Goal: Task Accomplishment & Management: Complete application form

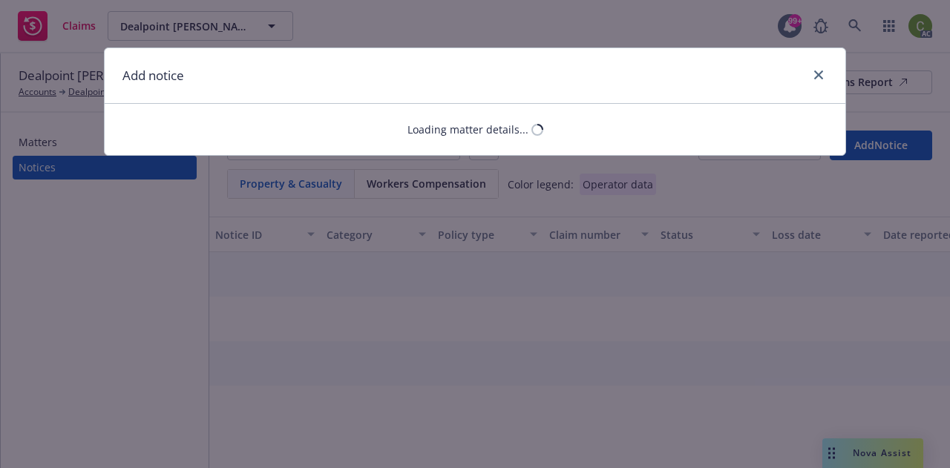
select select "COMMERCIAL_PROPERTY"
select select "open"
select select "CLAIM"
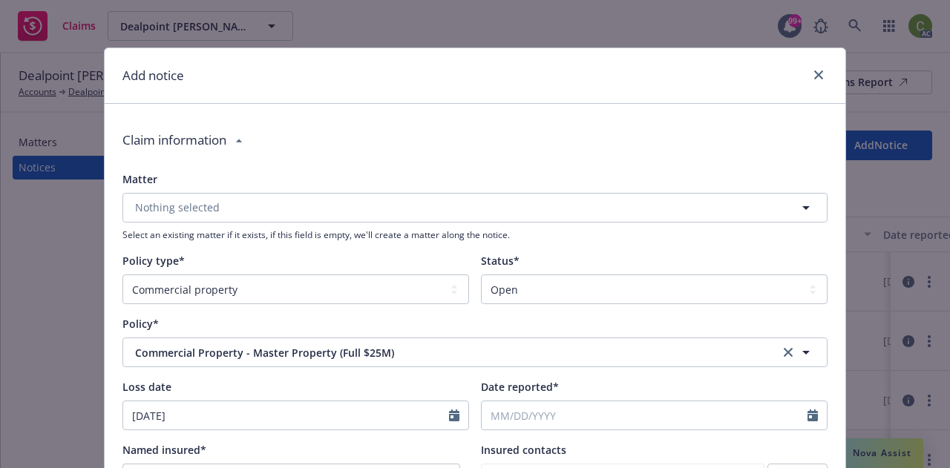
type textarea "x"
click at [548, 414] on input "Date reported*" at bounding box center [645, 415] width 326 height 28
select select "9"
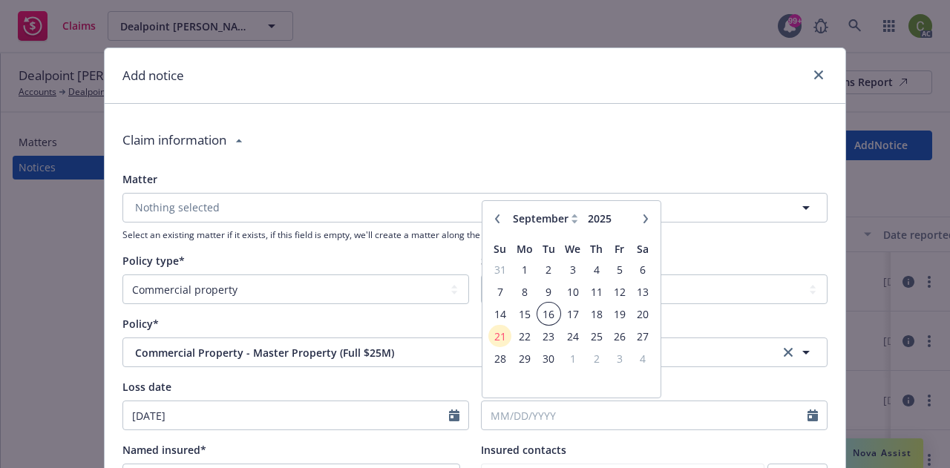
click at [549, 318] on table "Su Mo Tu We Th Fr Sa 31 1 2 3 4 5 6 7 8 9 10 11 12 13 14 15 16 17 18 19 20 21 2…" at bounding box center [571, 314] width 166 height 156
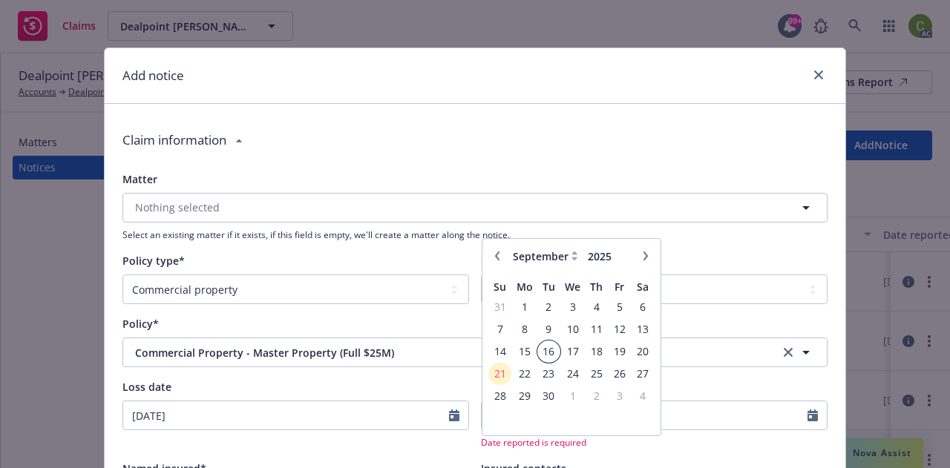
click at [545, 347] on span "16" at bounding box center [549, 351] width 20 height 19
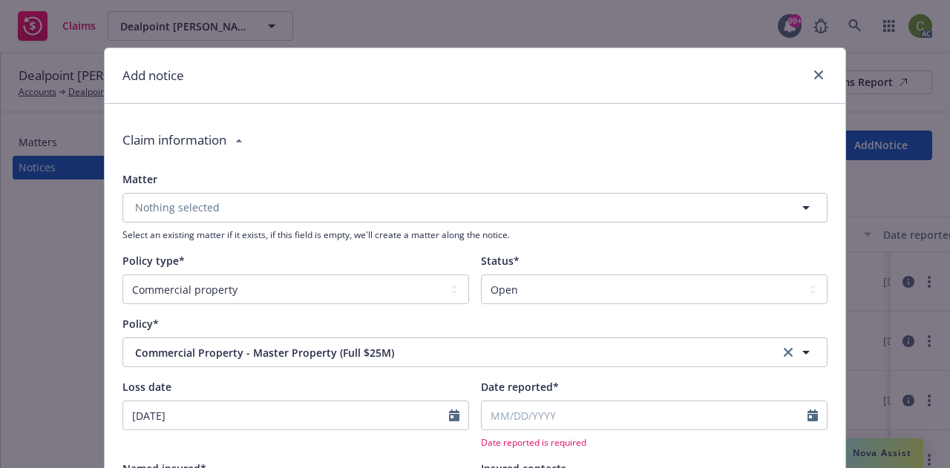
type textarea "x"
type input "09/16/2025"
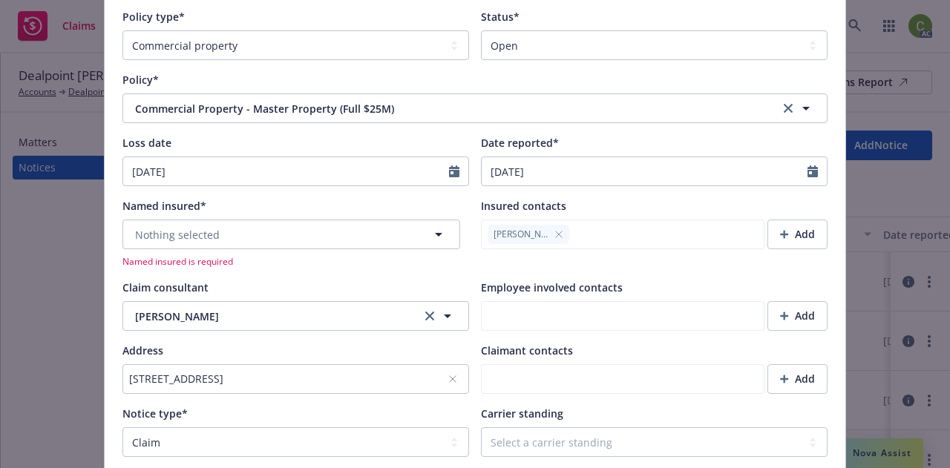
scroll to position [280, 0]
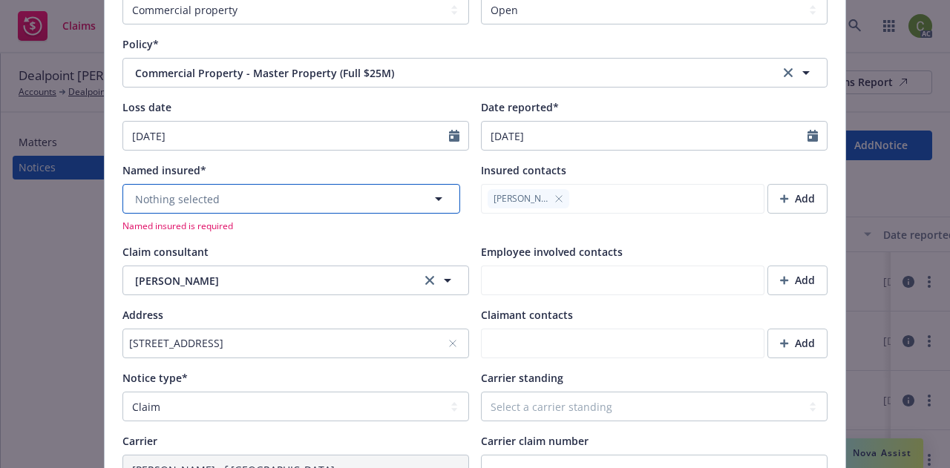
click at [298, 205] on button "Nothing selected" at bounding box center [291, 199] width 338 height 30
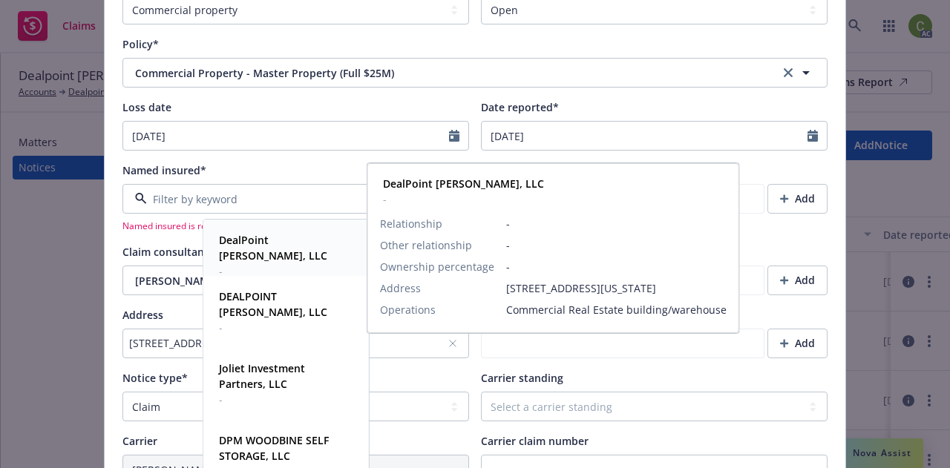
click at [289, 241] on strong "DealPoint Merrill, LLC" at bounding box center [273, 248] width 108 height 30
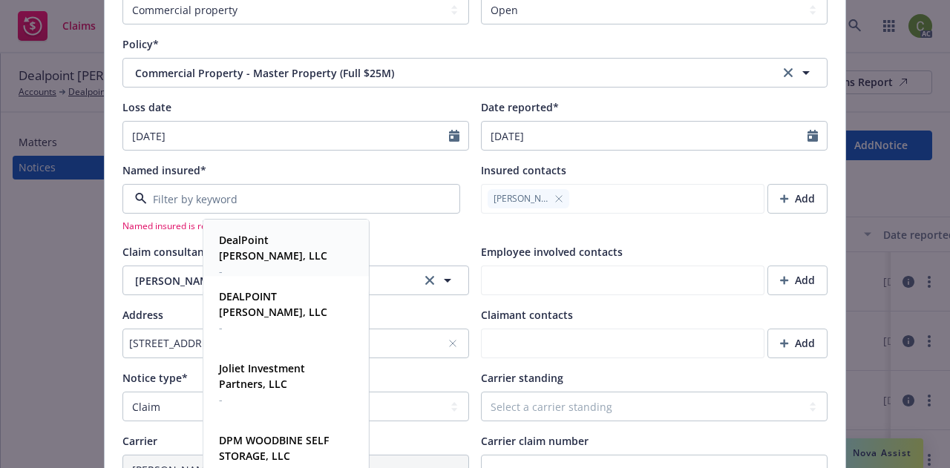
type textarea "x"
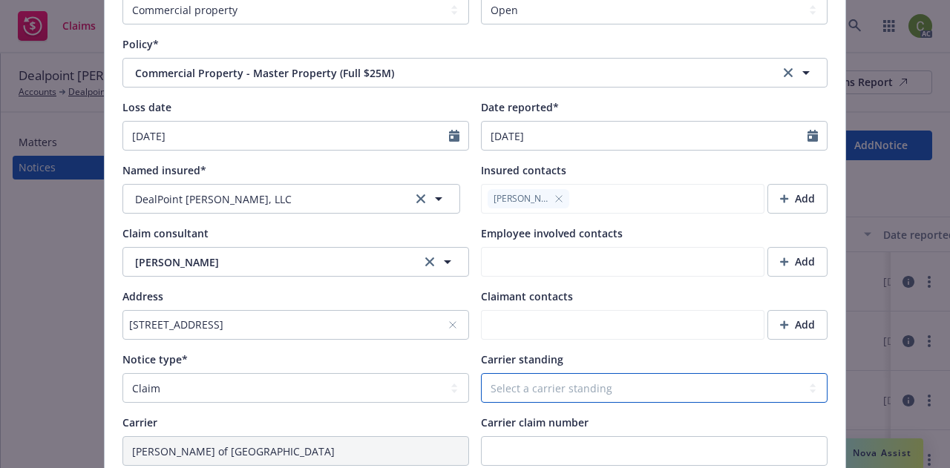
click at [714, 395] on select "Select a carrier standing Closed Not submitted Open Reopened Subrogated Withdra…" at bounding box center [654, 388] width 347 height 30
select select "OPEN"
click at [481, 373] on select "Select a carrier standing Closed Not submitted Open Reopened Subrogated Withdra…" at bounding box center [654, 388] width 347 height 30
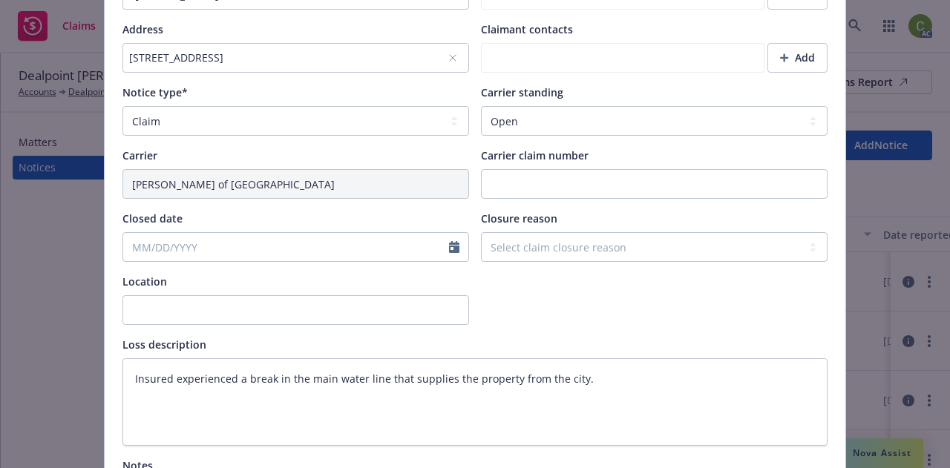
scroll to position [570, 0]
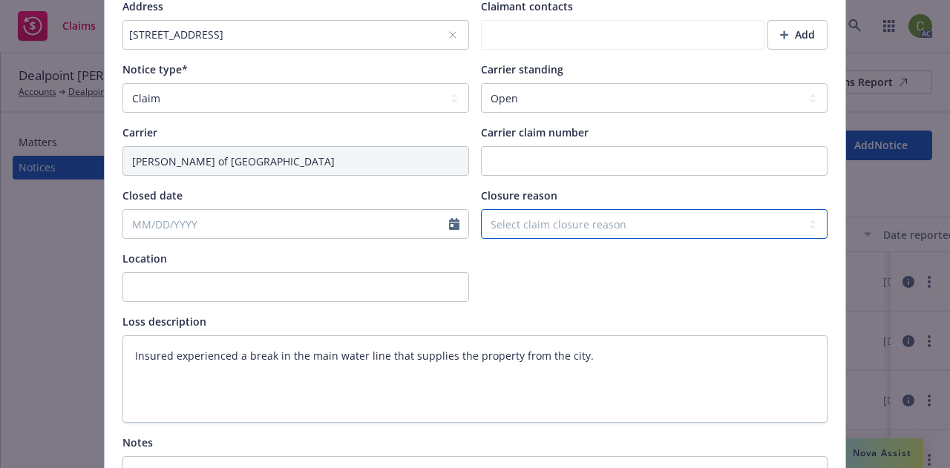
click at [557, 223] on select "Select claim closure reason Administrative closure Closed Closed no liability f…" at bounding box center [654, 224] width 347 height 30
click at [568, 313] on div "Matter Nothing selected Select an existing matter if it exists, if this field i…" at bounding box center [474, 104] width 705 height 1005
type textarea "x"
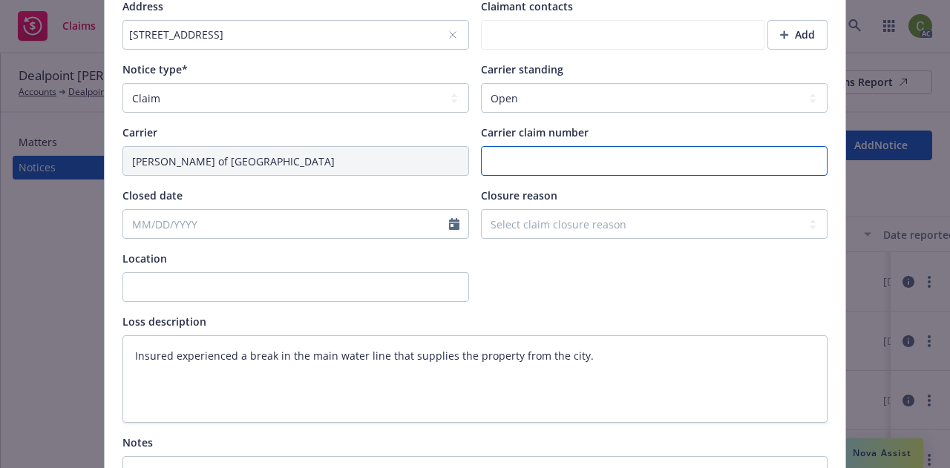
click at [516, 159] on input "Carrier claim number" at bounding box center [654, 161] width 347 height 30
type input "9"
type textarea "x"
type input "94"
type textarea "x"
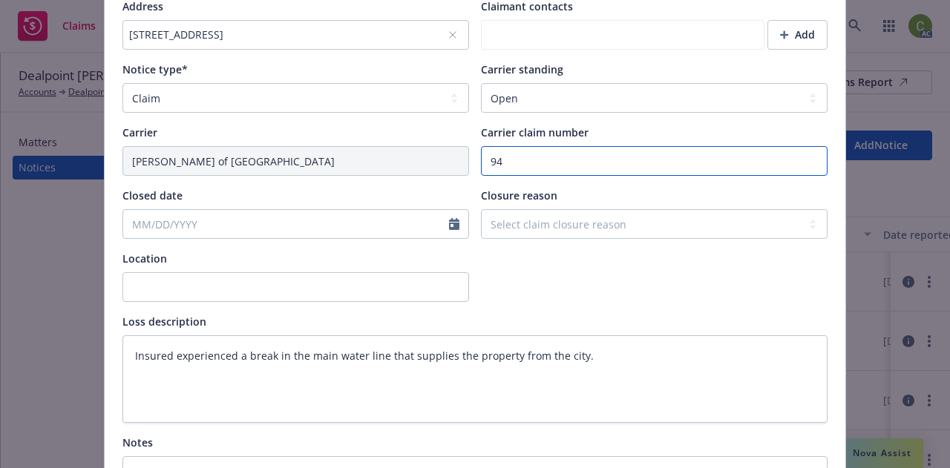
type input "948"
type textarea "x"
type input "94858"
type textarea "x"
type input "94858"
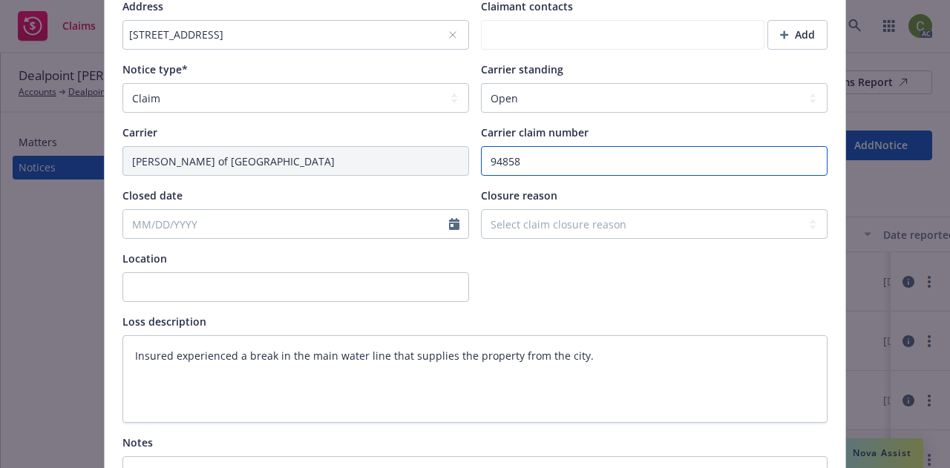
type textarea "x"
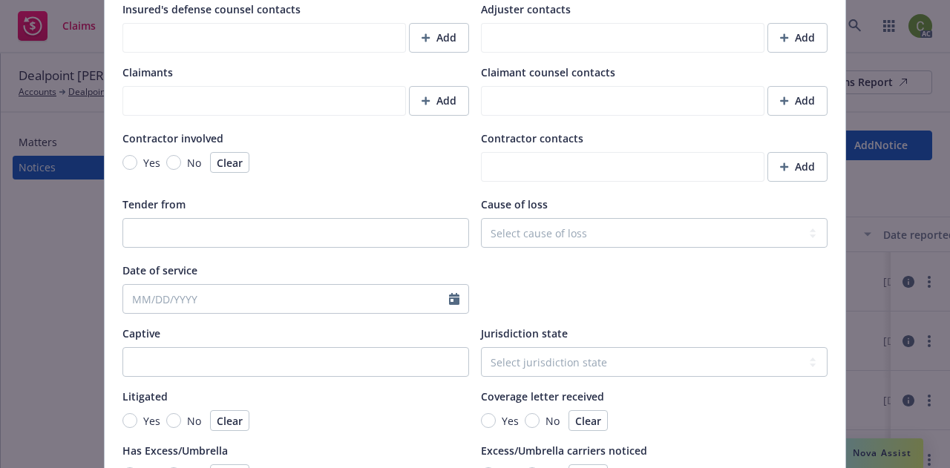
scroll to position [1235, 0]
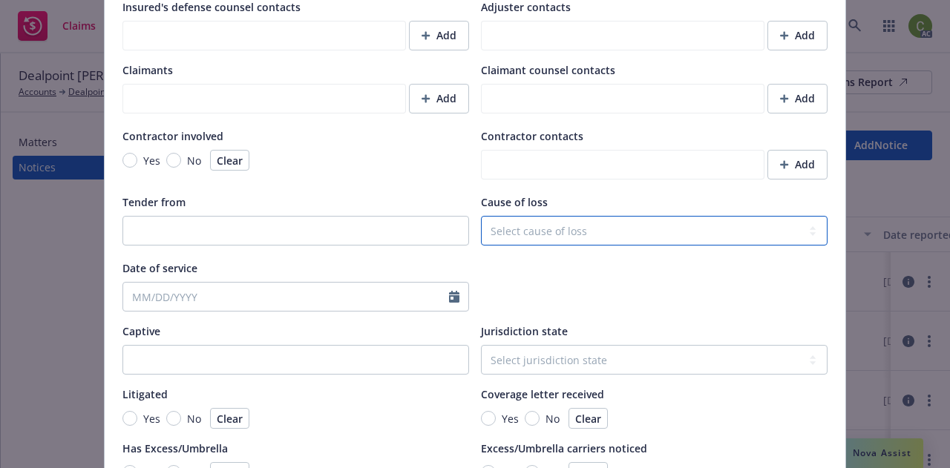
click at [511, 243] on select "Select cause of loss Burn or Scald (Heat or Cold Exposures, Contact With) Inclu…" at bounding box center [654, 231] width 347 height 30
select select "WATER_DAMAGE"
click at [481, 216] on select "Select cause of loss Burn or Scald (Heat or Cold Exposures, Contact With) Inclu…" at bounding box center [654, 231] width 347 height 30
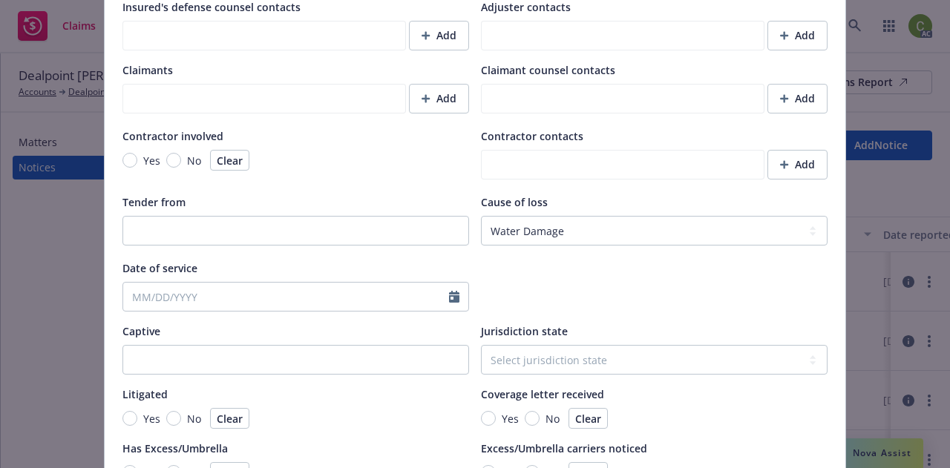
click at [553, 278] on div at bounding box center [654, 285] width 347 height 51
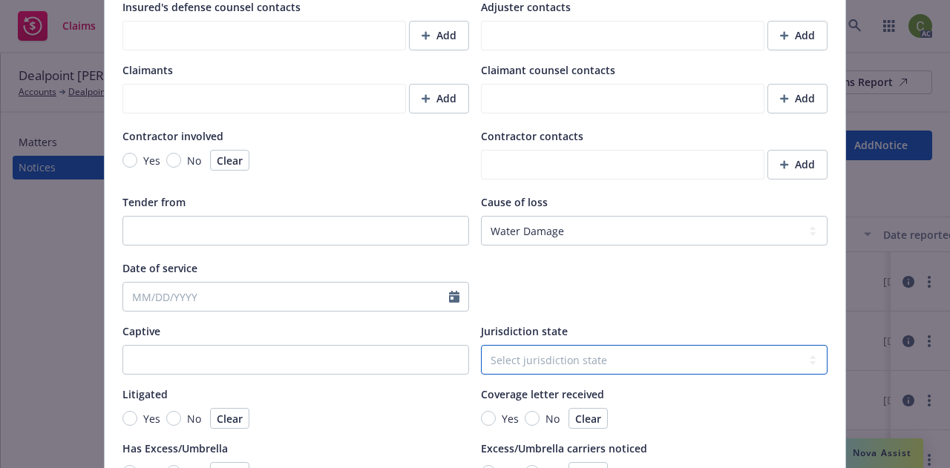
click at [551, 368] on select "Select jurisdiction state Alaska Alabama Arkansas American Samoa Arizona Califo…" at bounding box center [654, 360] width 347 height 30
type textarea "x"
select select "IN"
click at [481, 345] on select "Select jurisdiction state Alaska Alabama Arkansas American Samoa Arizona Califo…" at bounding box center [654, 360] width 347 height 30
type textarea "x"
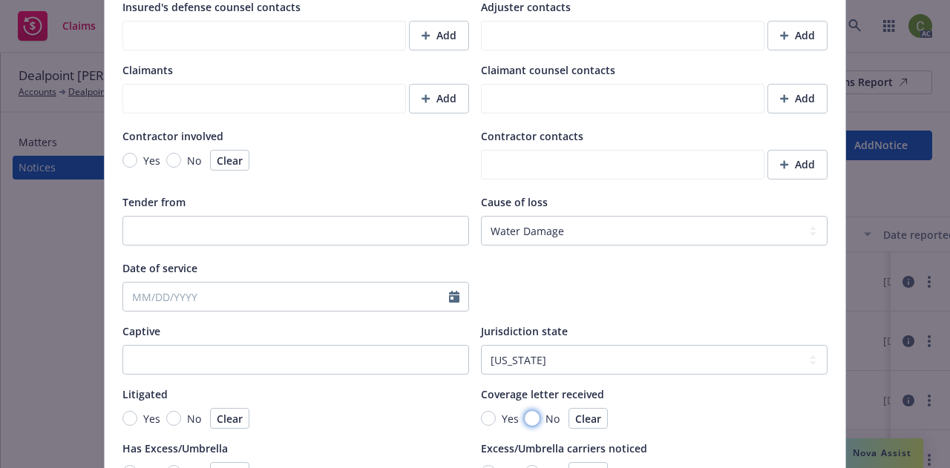
click at [525, 422] on input "No" at bounding box center [532, 418] width 15 height 15
radio input "true"
type textarea "x"
click at [168, 420] on input "No" at bounding box center [173, 418] width 15 height 15
radio input "true"
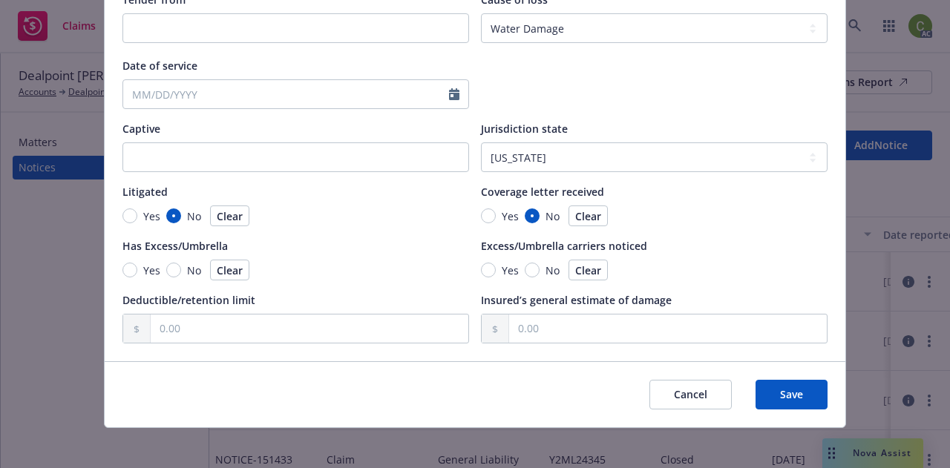
scroll to position [1445, 0]
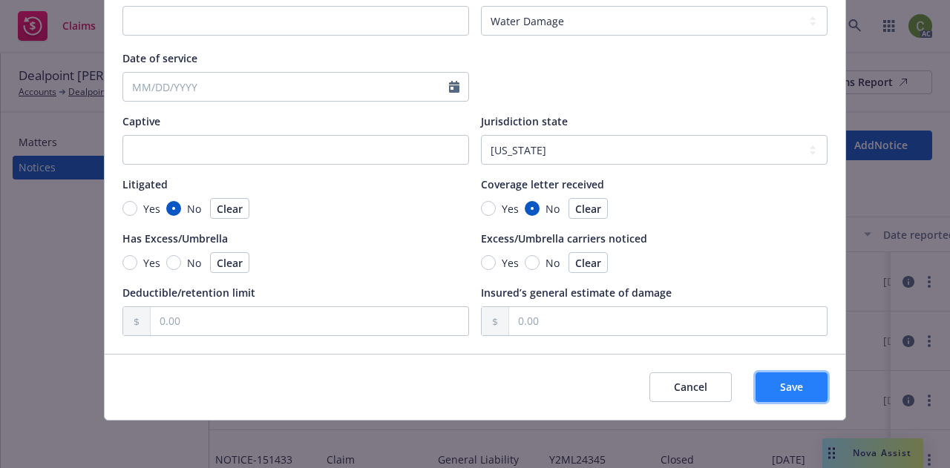
click at [809, 395] on button "Save" at bounding box center [791, 387] width 72 height 30
type textarea "x"
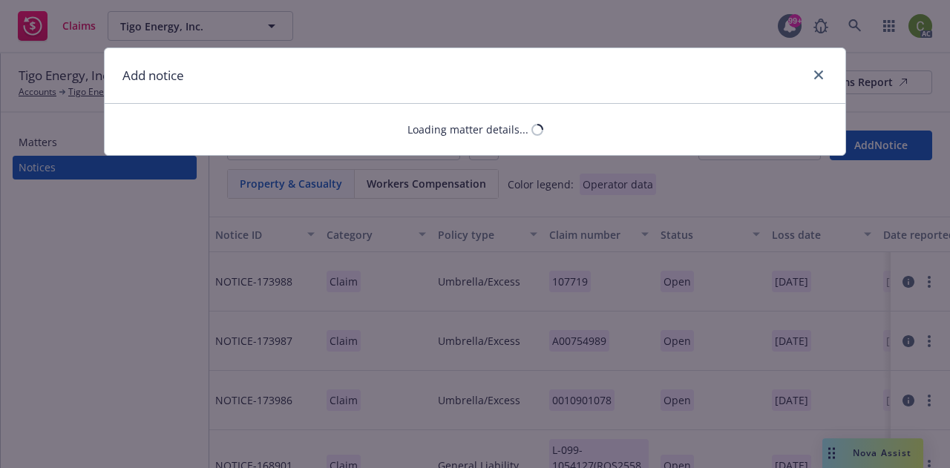
select select "UMBRELLA_EXCESS"
select select "open"
select select "INCIDENT_OCCURENCE_CIRCUMSTANCE"
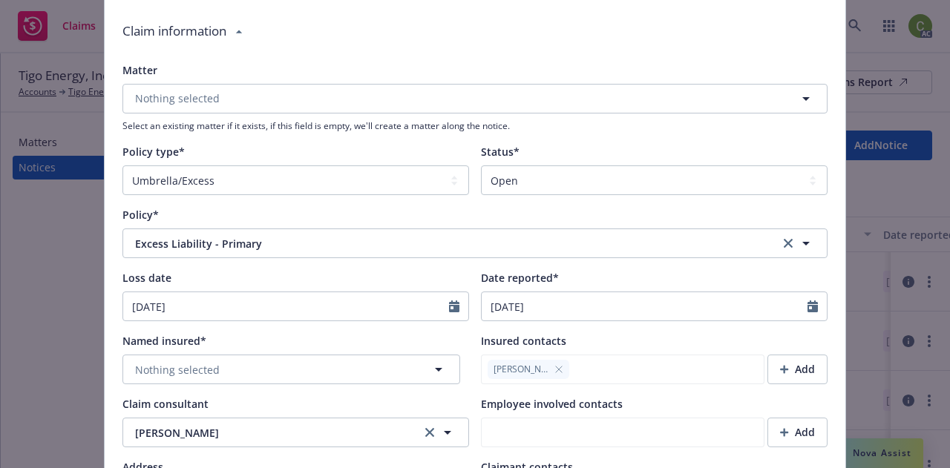
scroll to position [160, 0]
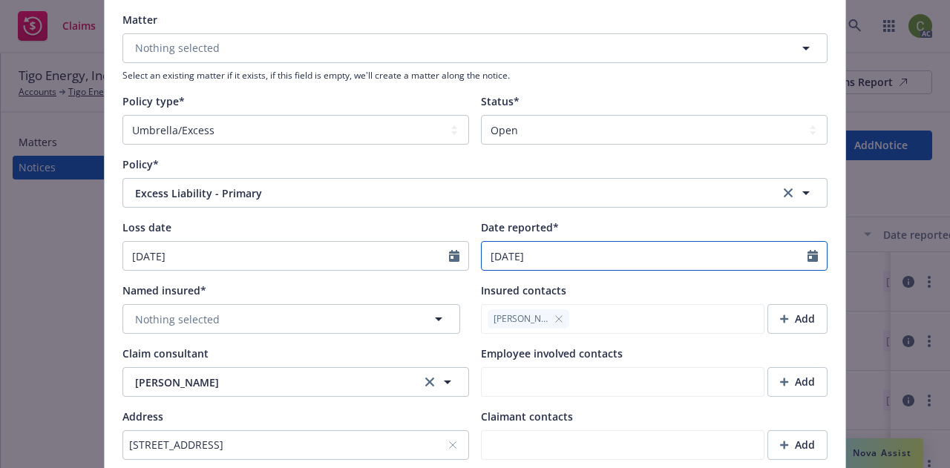
type textarea "x"
click at [552, 257] on input "[DATE]" at bounding box center [645, 256] width 326 height 28
select select "6"
type textarea "x"
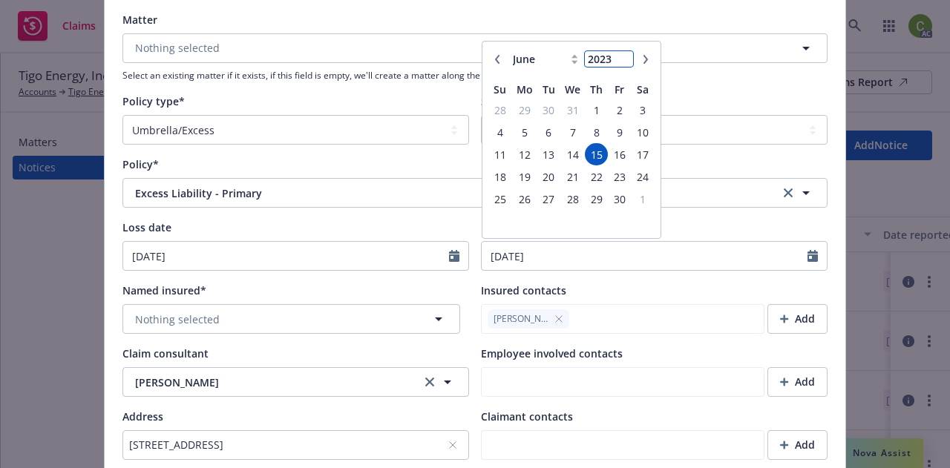
type input "2024"
click at [617, 54] on input "2024" at bounding box center [609, 59] width 48 height 16
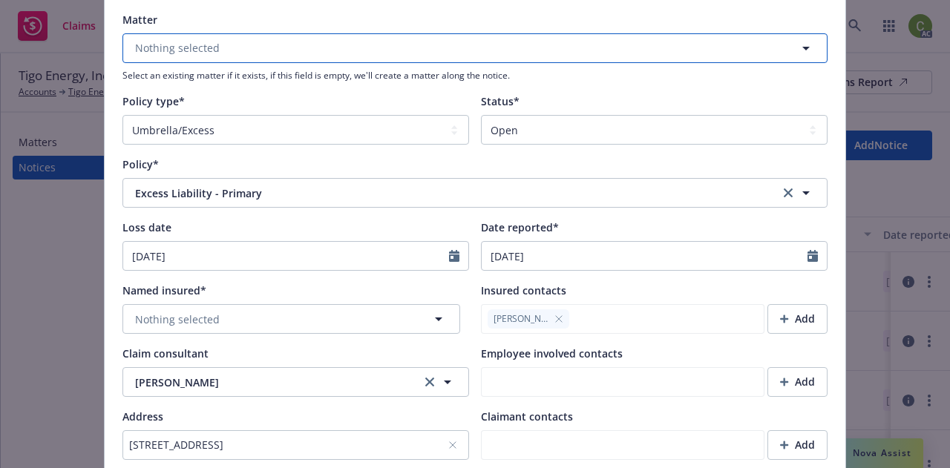
type textarea "x"
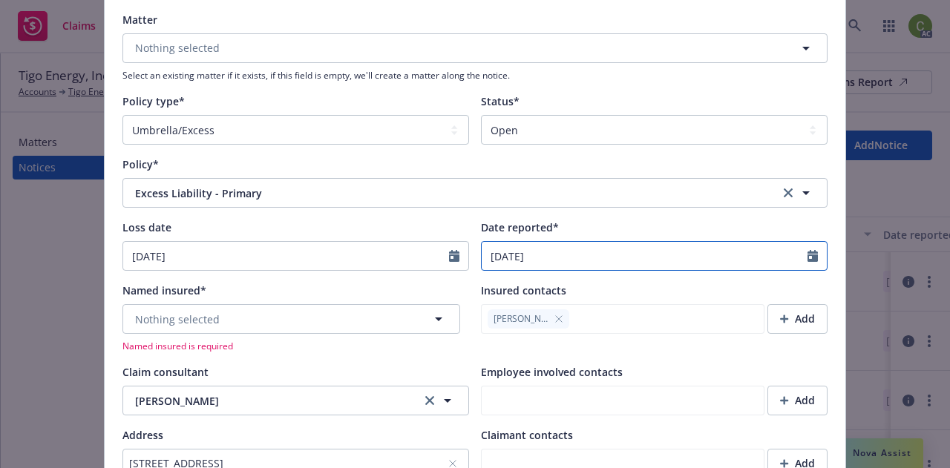
select select "6"
click at [575, 252] on input "[DATE]" at bounding box center [645, 256] width 326 height 28
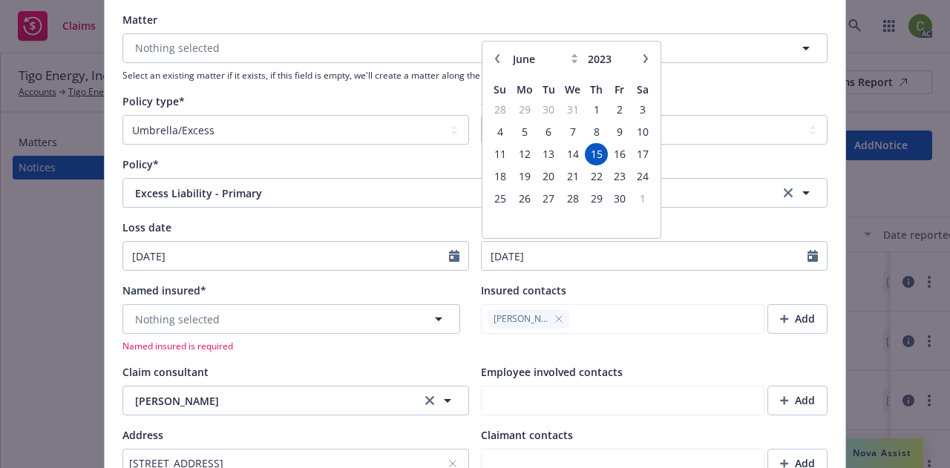
type textarea "x"
select select "UMBRELLA_EXCESS"
select select "open"
select select "INCIDENT_OCCURENCE_CIRCUMSTANCE"
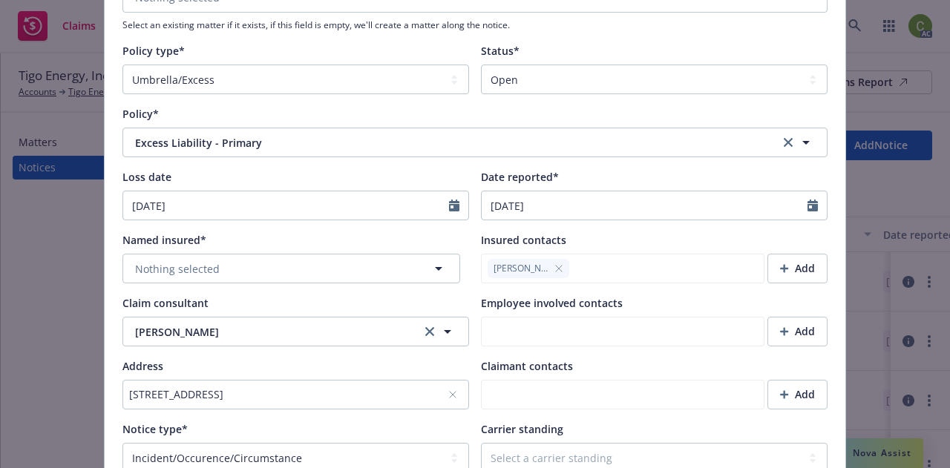
scroll to position [248, 0]
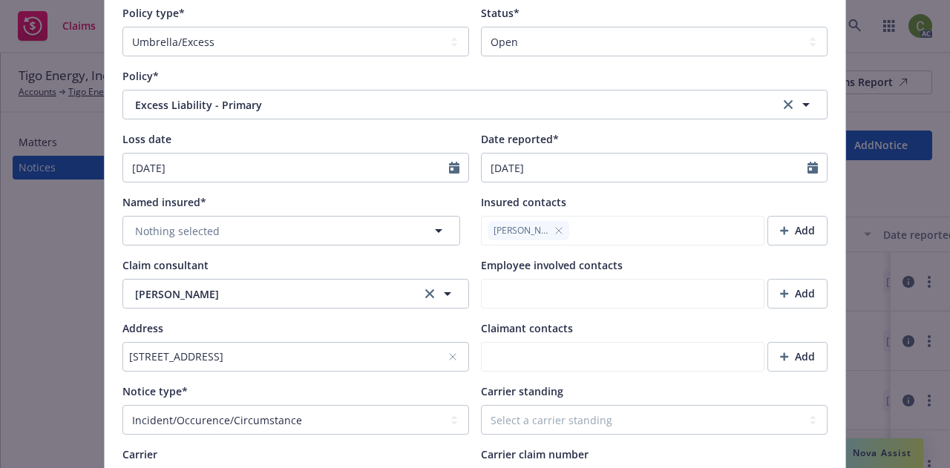
type textarea "x"
click at [808, 165] on icon "Calendar" at bounding box center [812, 168] width 10 height 12
select select "6"
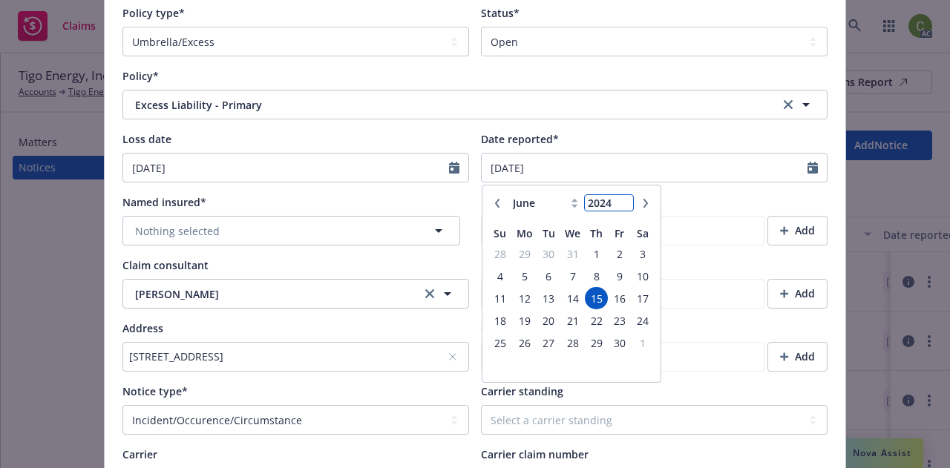
click at [618, 200] on input "2024" at bounding box center [609, 203] width 48 height 16
type input "2025"
click at [618, 200] on input "2025" at bounding box center [609, 203] width 48 height 16
click at [571, 201] on icon at bounding box center [574, 200] width 6 height 4
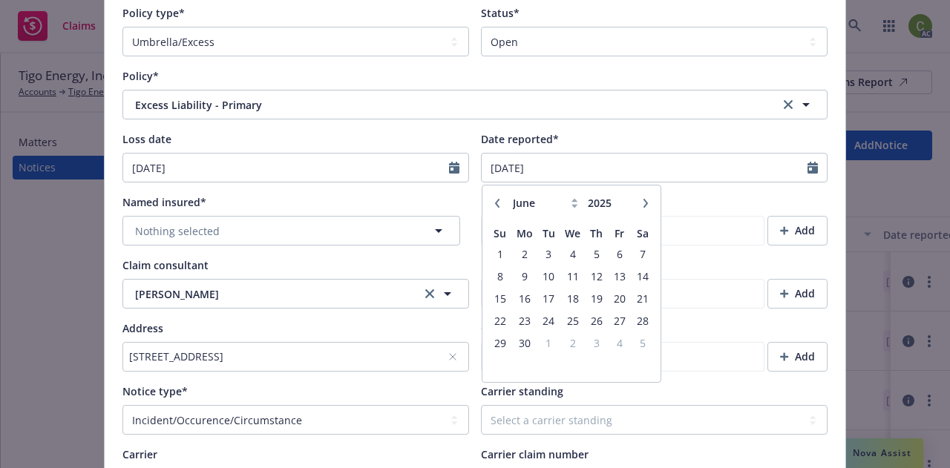
click at [571, 201] on icon at bounding box center [574, 200] width 6 height 4
click at [571, 206] on icon at bounding box center [574, 206] width 6 height 4
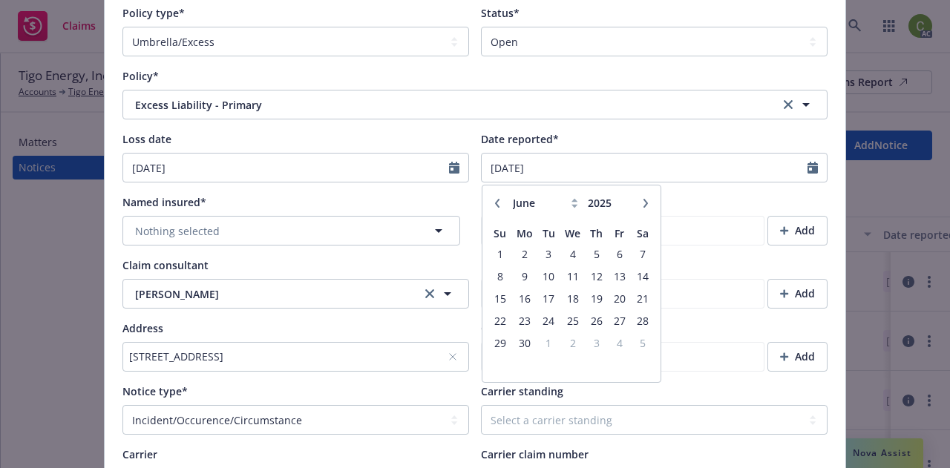
click at [643, 203] on icon "button" at bounding box center [645, 203] width 9 height 9
click at [495, 204] on icon "button" at bounding box center [497, 202] width 4 height 9
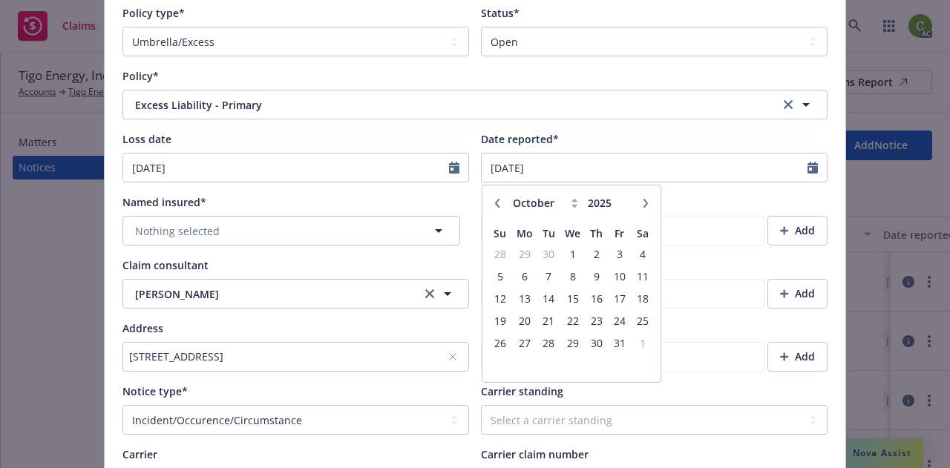
select select "9"
click at [574, 301] on span "17" at bounding box center [573, 298] width 22 height 19
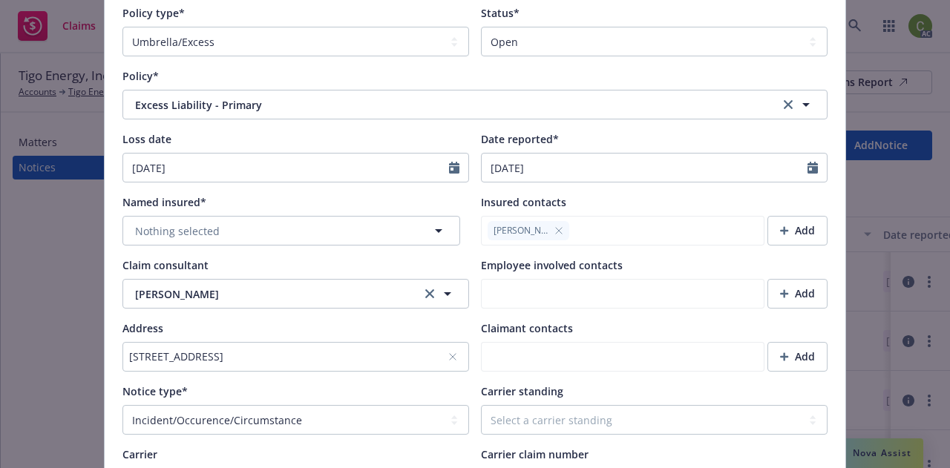
type textarea "x"
type input "[DATE]"
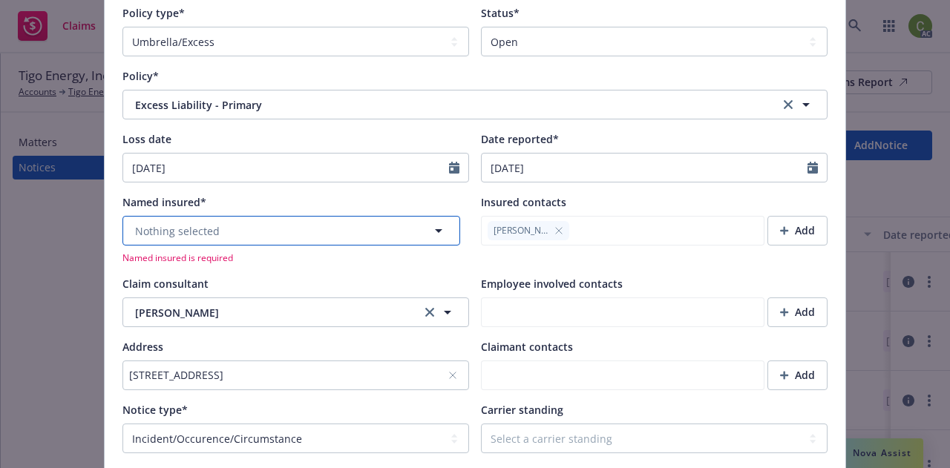
click at [412, 234] on button "Nothing selected" at bounding box center [291, 231] width 338 height 30
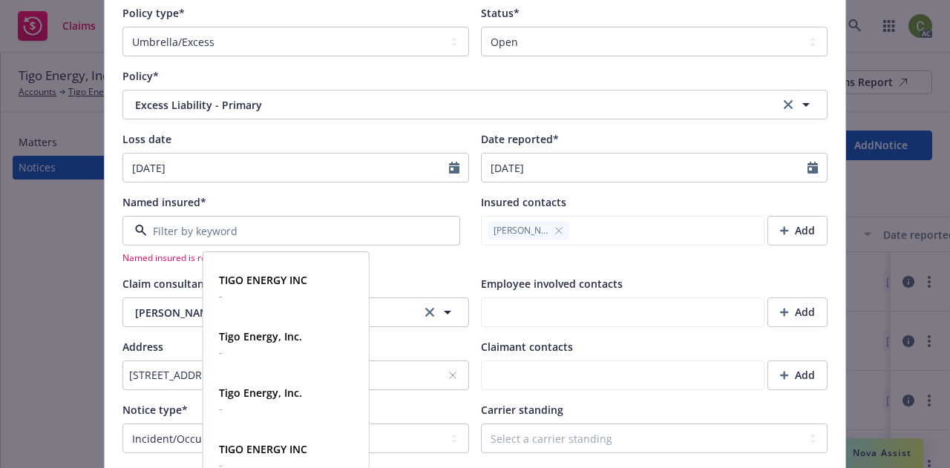
scroll to position [445, 0]
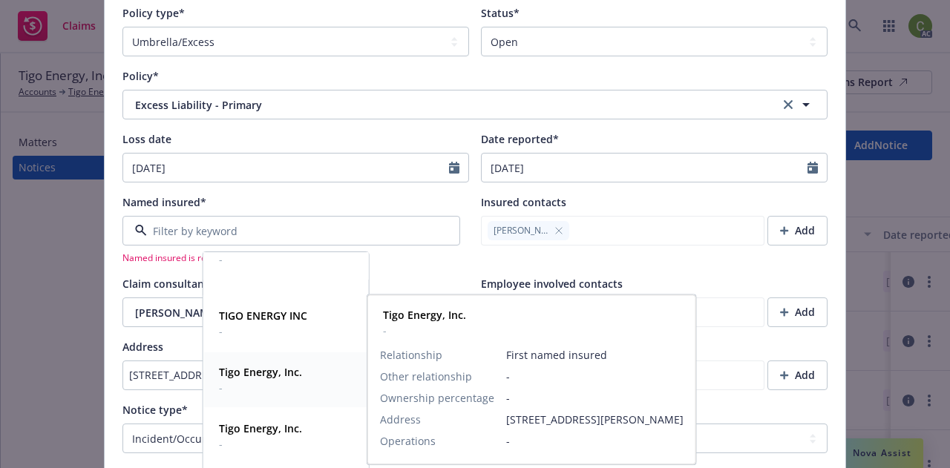
click at [303, 378] on div "Tigo Energy, Inc. -" at bounding box center [286, 379] width 146 height 37
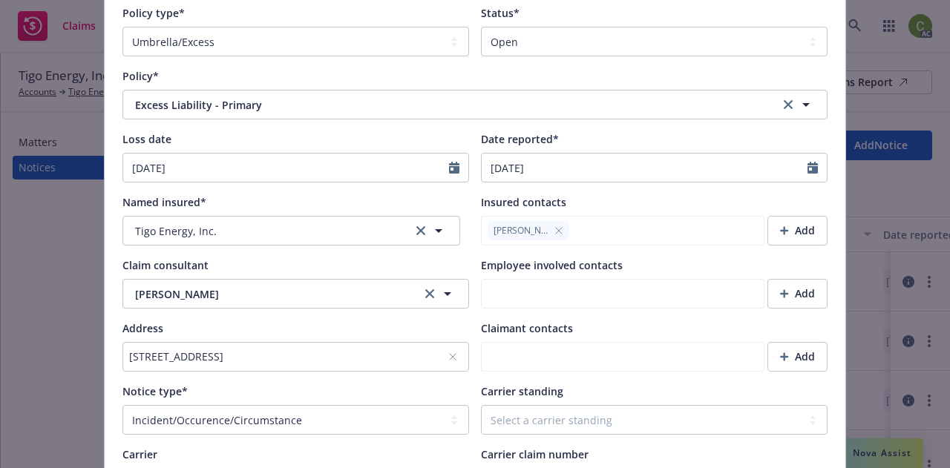
type textarea "x"
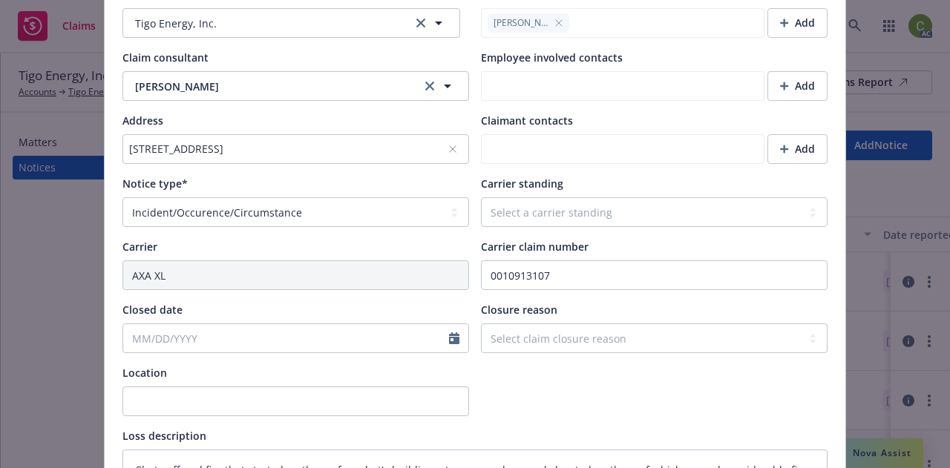
scroll to position [476, 0]
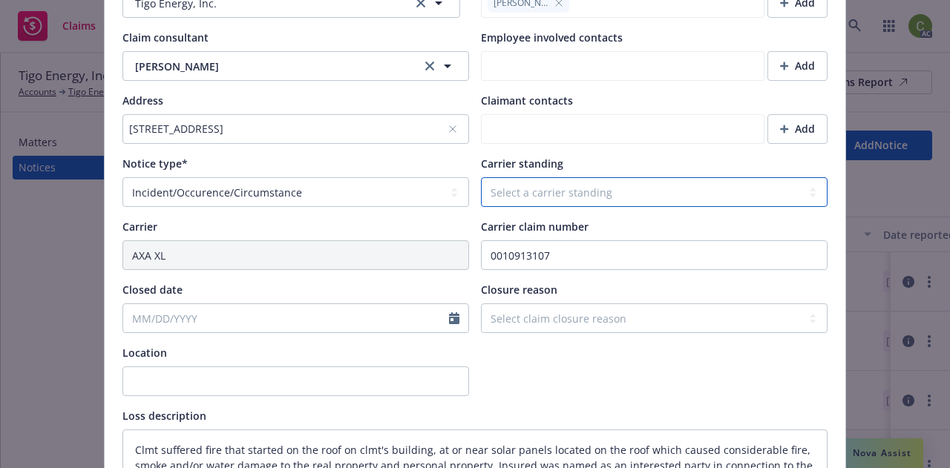
click at [614, 188] on select "Select a carrier standing Closed Not submitted Open Reopened Subrogated Withdra…" at bounding box center [654, 192] width 347 height 30
select select "OPEN"
click at [481, 177] on select "Select a carrier standing Closed Not submitted Open Reopened Subrogated Withdra…" at bounding box center [654, 192] width 347 height 30
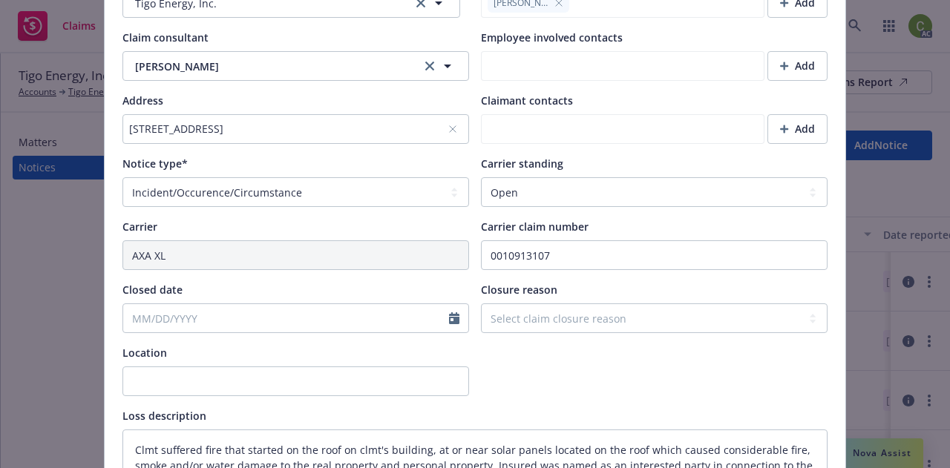
click at [585, 364] on div at bounding box center [654, 370] width 347 height 51
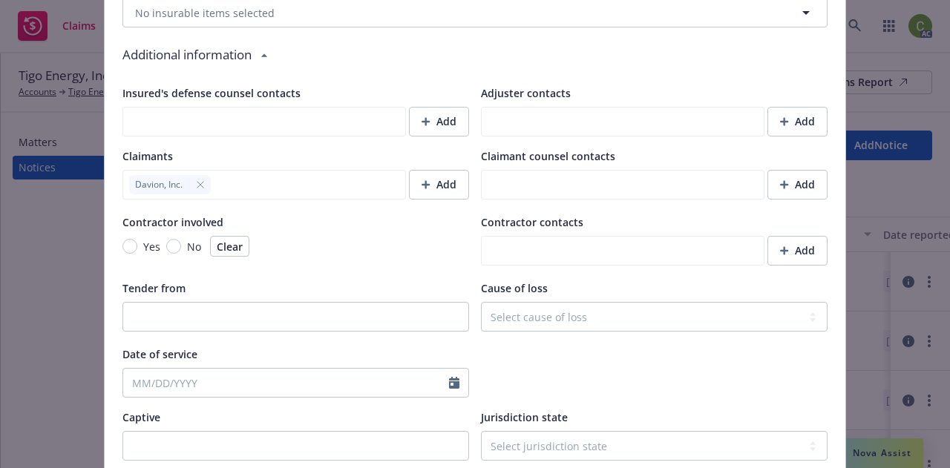
scroll to position [1445, 0]
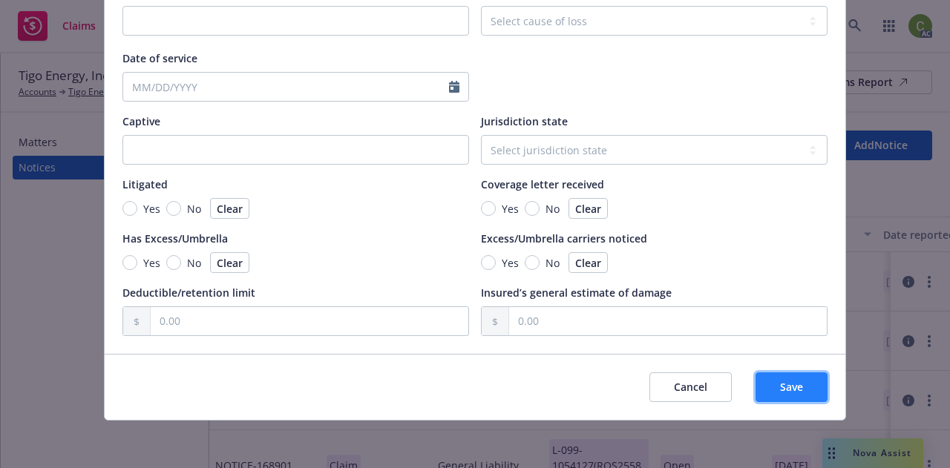
click at [782, 395] on button "Save" at bounding box center [791, 387] width 72 height 30
type textarea "x"
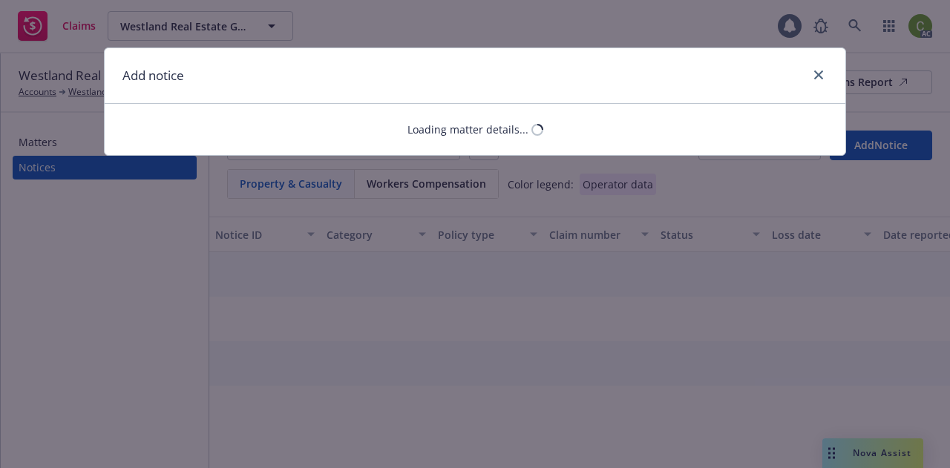
select select "COMMERCIAL_PROPERTY"
select select "open"
select select "CLAIM"
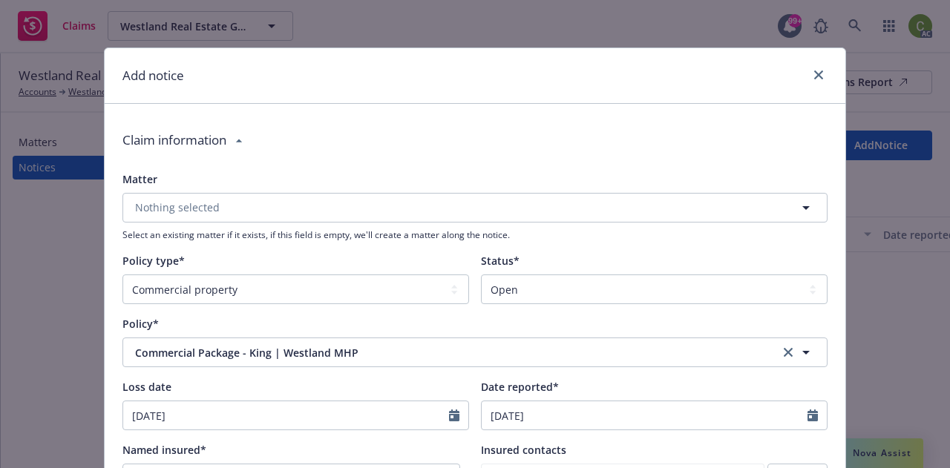
type textarea "x"
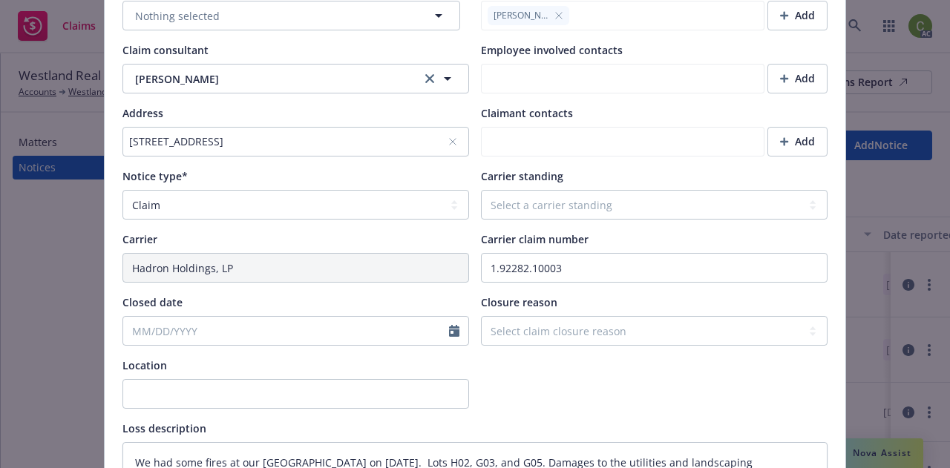
scroll to position [499, 0]
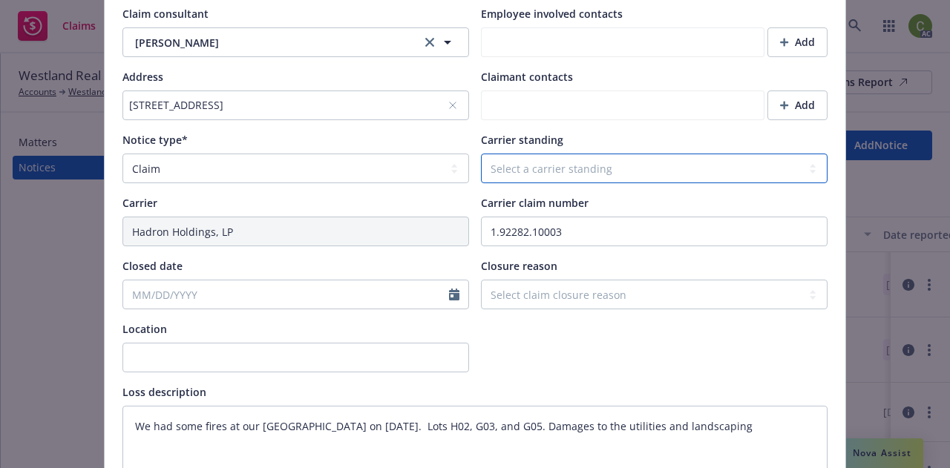
click at [603, 174] on select "Select a carrier standing Closed Not submitted Open Reopened Subrogated Withdra…" at bounding box center [654, 169] width 347 height 30
select select "OPEN"
click at [481, 154] on select "Select a carrier standing Closed Not submitted Open Reopened Subrogated Withdra…" at bounding box center [654, 169] width 347 height 30
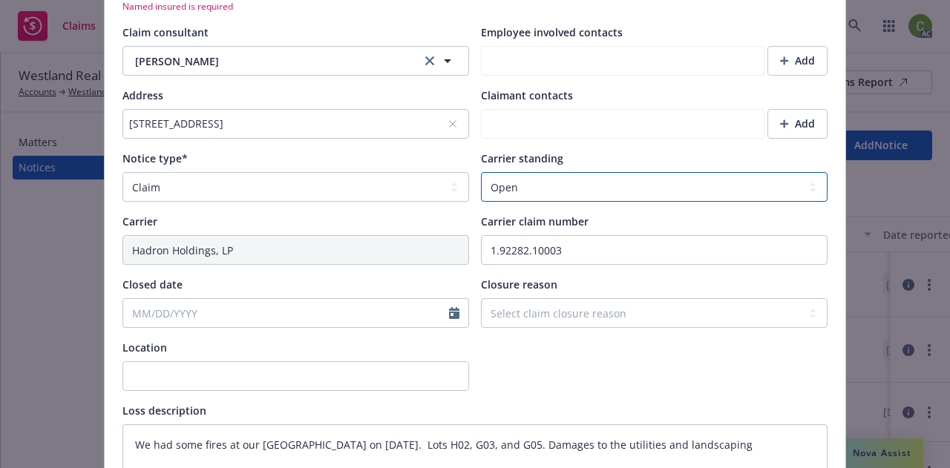
scroll to position [519, 0]
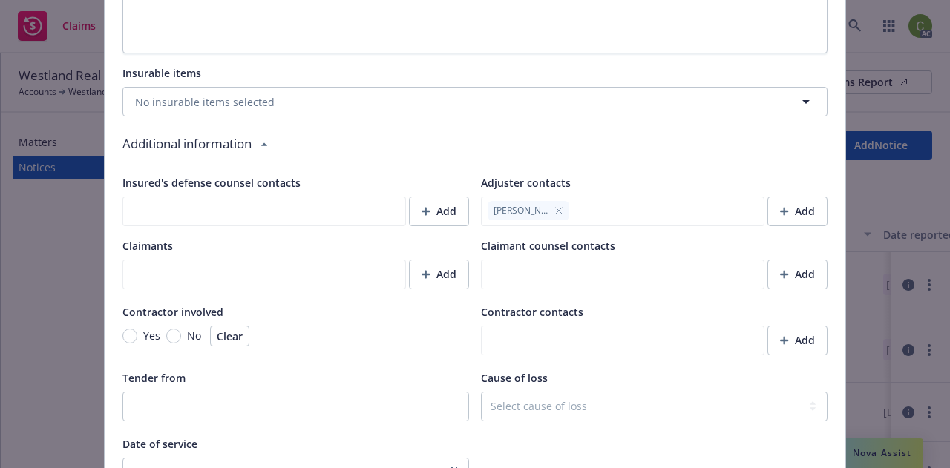
type textarea "x"
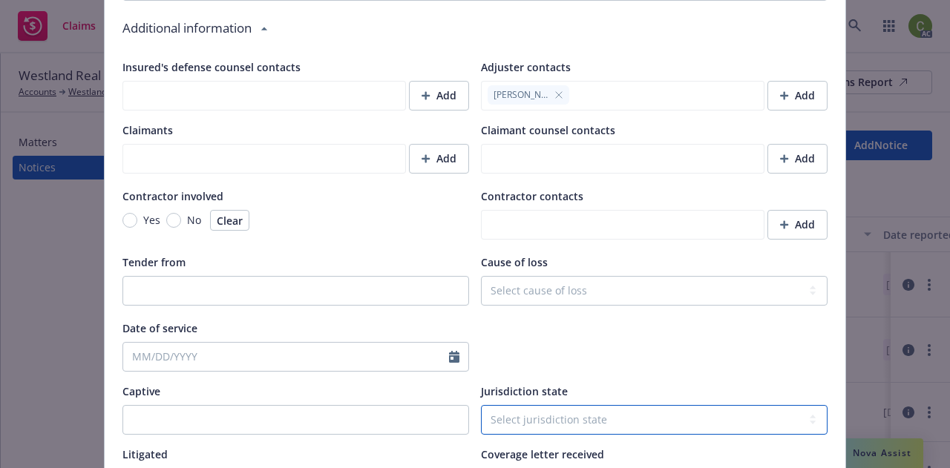
click at [614, 415] on select "Select jurisdiction state Alaska Alabama Arkansas American Samoa Arizona Califo…" at bounding box center [654, 420] width 347 height 30
select select "CA"
click at [481, 405] on select "Select jurisdiction state Alaska Alabama Arkansas American Samoa Arizona Califo…" at bounding box center [654, 420] width 347 height 30
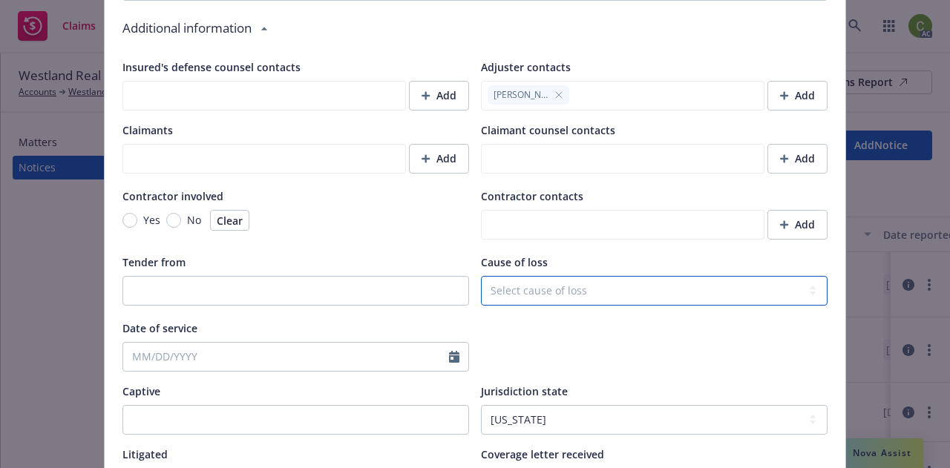
click at [530, 291] on select "Select cause of loss Burn or Scald (Heat or Cold Exposures, Contact With) Inclu…" at bounding box center [654, 291] width 347 height 30
type textarea "x"
select select "FIRE"
click at [481, 276] on select "Select cause of loss Burn or Scald (Heat or Cold Exposures, Contact With) Inclu…" at bounding box center [654, 291] width 347 height 30
type textarea "x"
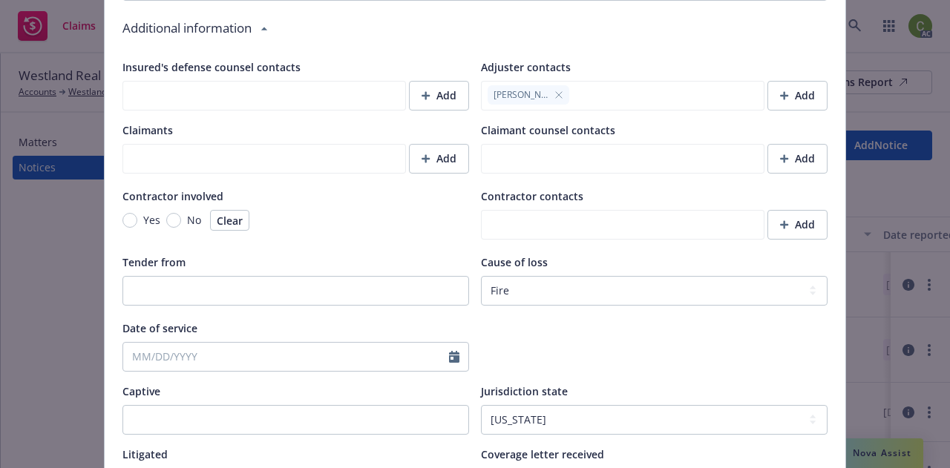
click at [590, 353] on div at bounding box center [654, 346] width 347 height 51
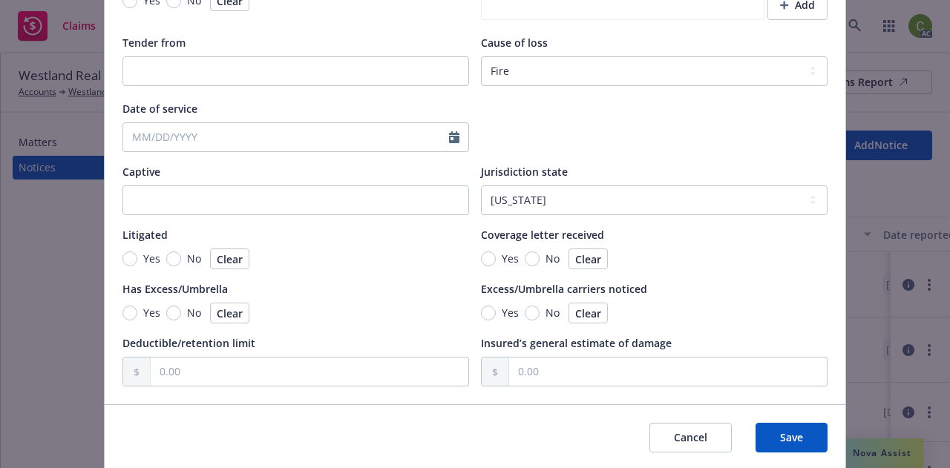
scroll to position [1464, 0]
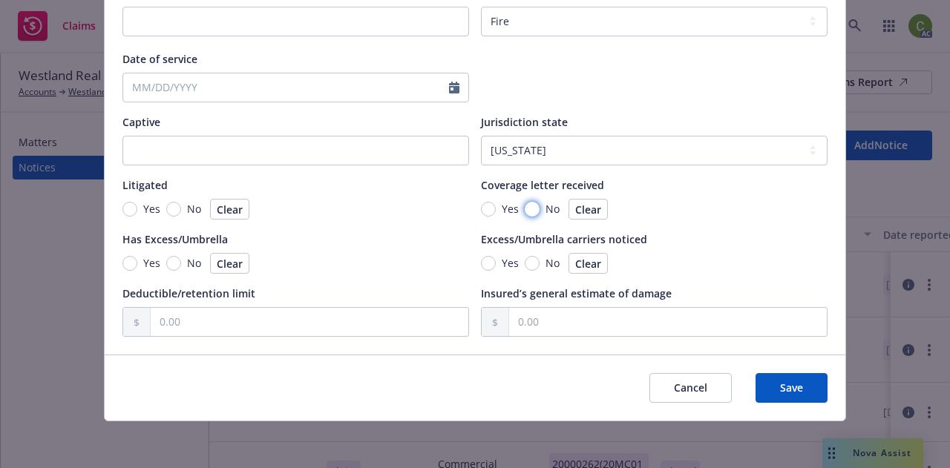
click at [528, 211] on input "No" at bounding box center [532, 209] width 15 height 15
radio input "true"
type textarea "x"
click at [166, 203] on input "No" at bounding box center [173, 209] width 15 height 15
radio input "true"
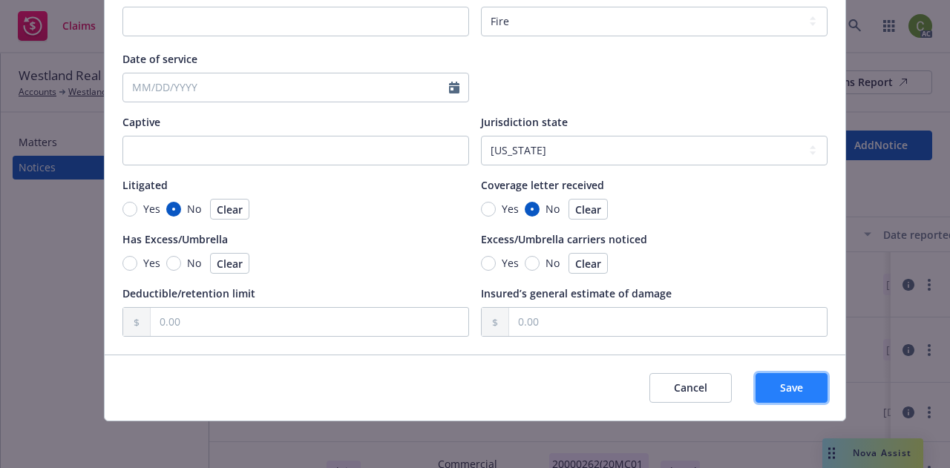
click at [804, 389] on button "Save" at bounding box center [791, 388] width 72 height 30
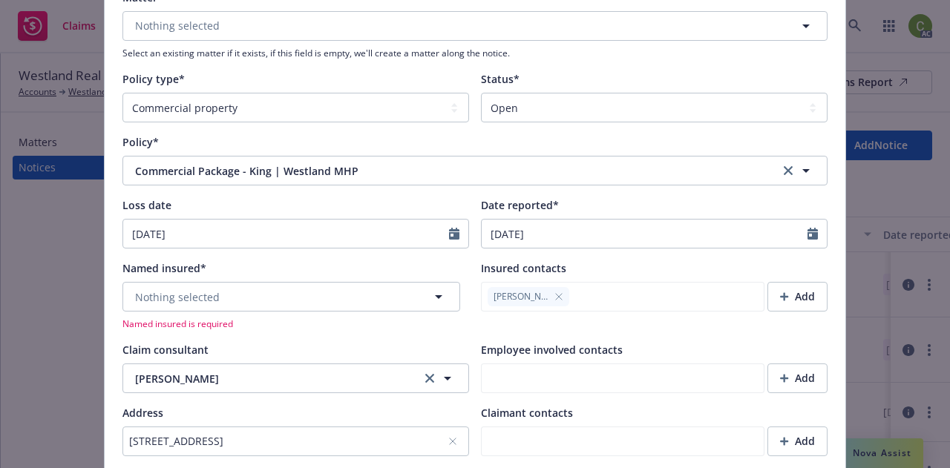
scroll to position [172, 0]
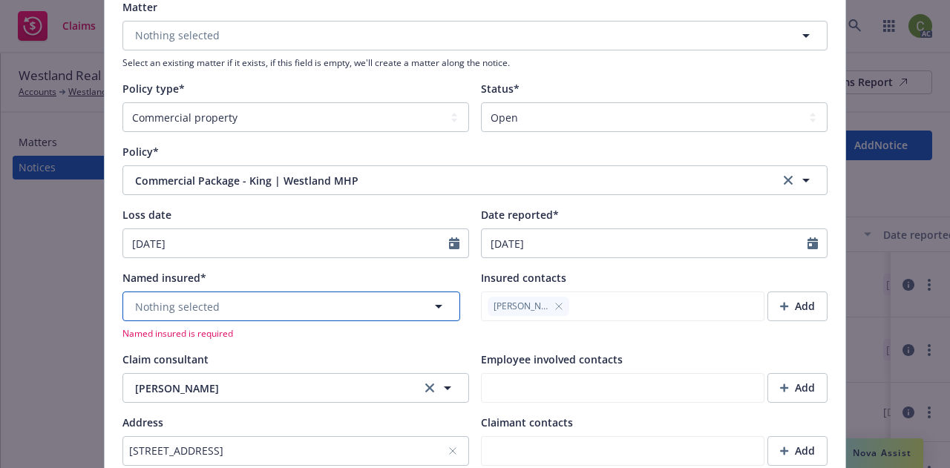
click at [379, 317] on button "Nothing selected" at bounding box center [291, 307] width 338 height 30
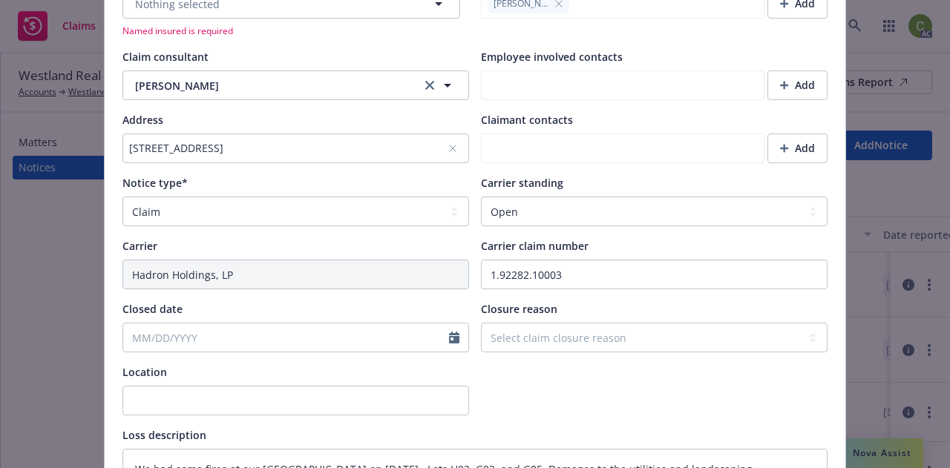
scroll to position [399, 0]
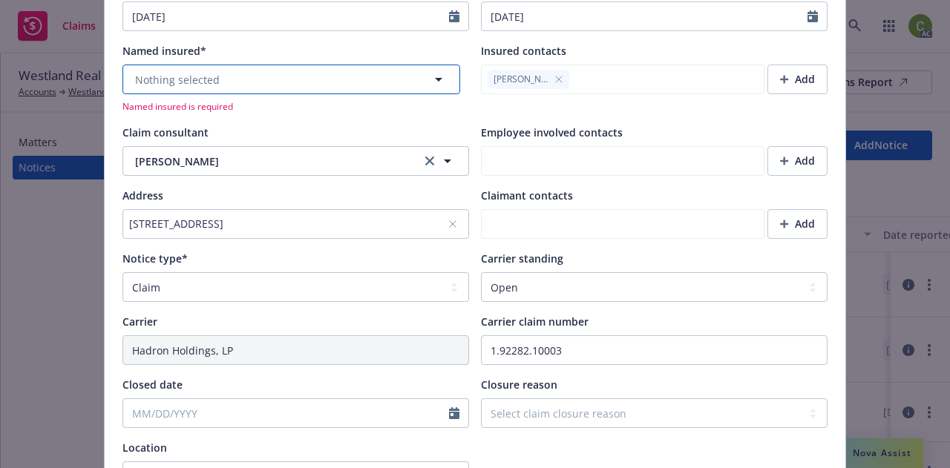
click at [430, 79] on icon "button" at bounding box center [439, 79] width 18 height 18
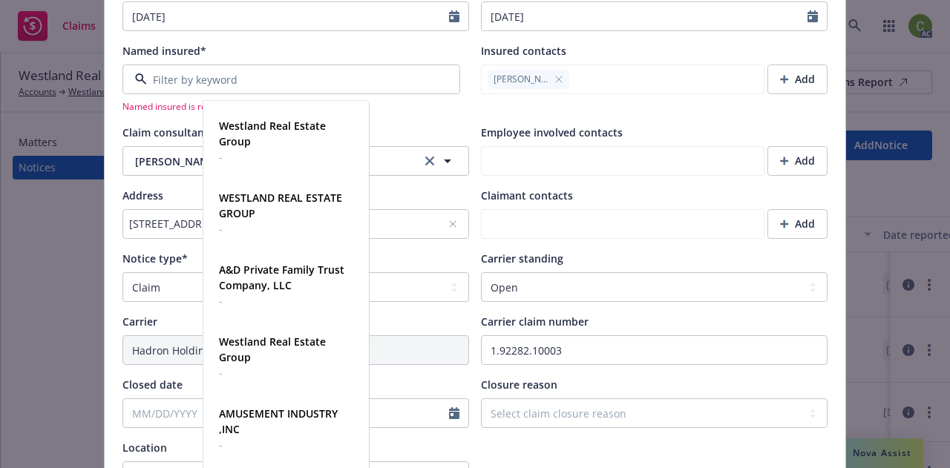
scroll to position [11680, 0]
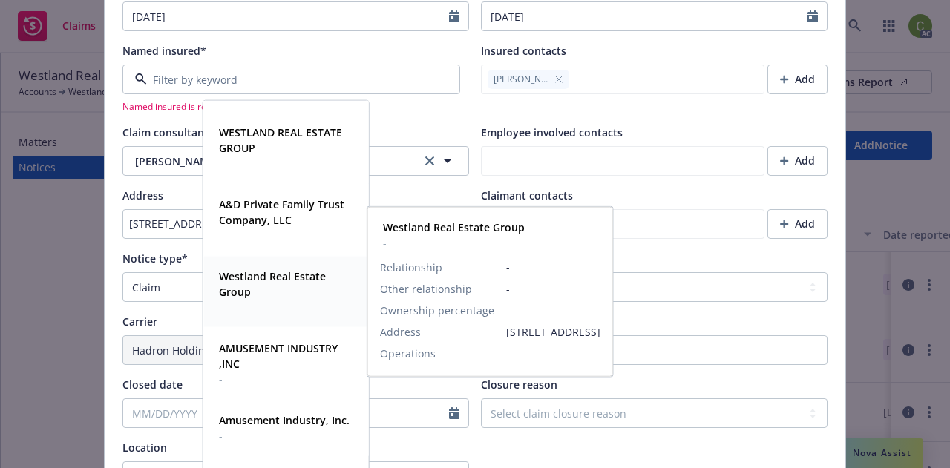
click at [227, 292] on strong "Westland Real Estate Group" at bounding box center [272, 284] width 107 height 30
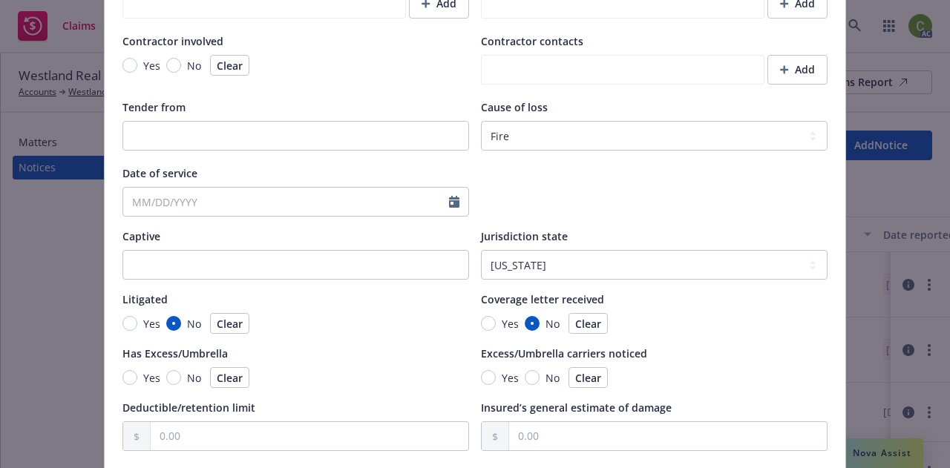
scroll to position [1445, 0]
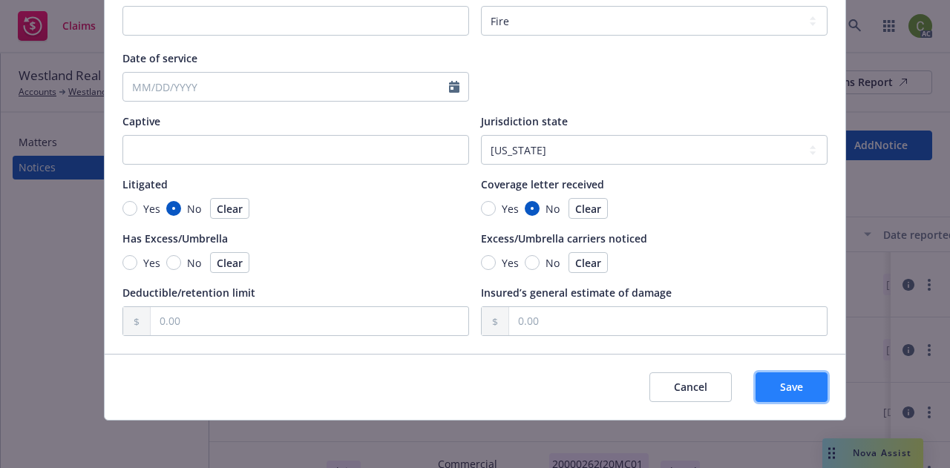
click at [801, 384] on button "Save" at bounding box center [791, 387] width 72 height 30
type textarea "x"
